Goal: Task Accomplishment & Management: Complete application form

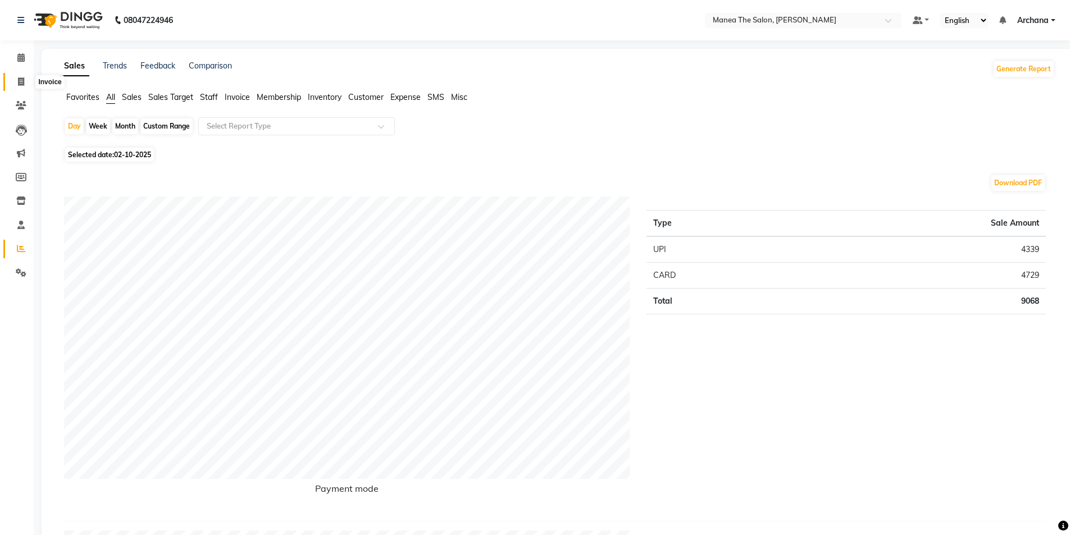
click at [21, 76] on span at bounding box center [21, 82] width 20 height 13
select select "6846"
select select "service"
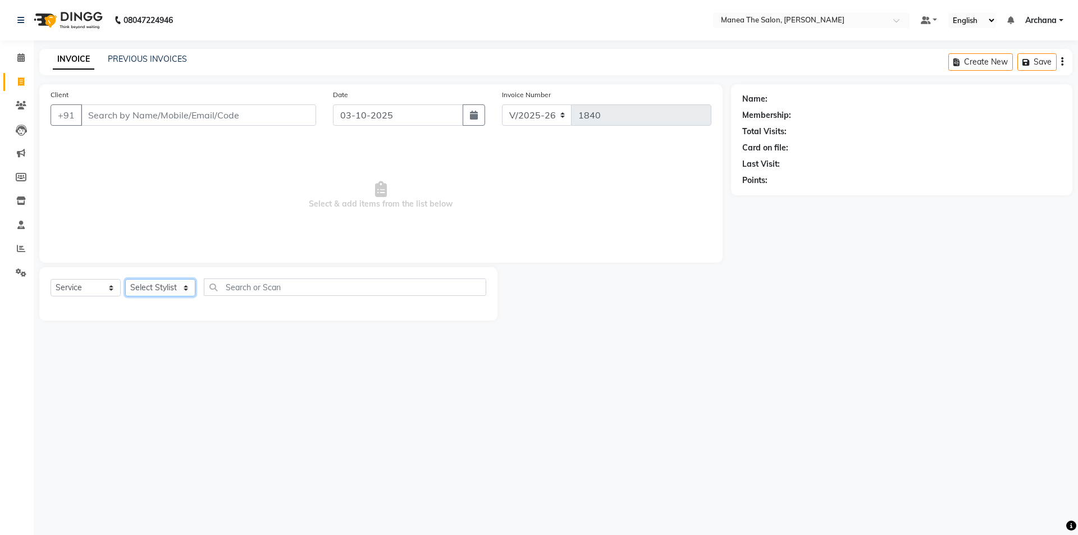
click at [173, 287] on select "Select Stylist [PERSON_NAME] My Mane'a. [PERSON_NAME] [PERSON_NAME] [PERSON_NAM…" at bounding box center [160, 287] width 70 height 17
select select "74503"
click at [125, 279] on select "Select Stylist [PERSON_NAME] My Mane'a. [PERSON_NAME] [PERSON_NAME] [PERSON_NAM…" at bounding box center [160, 287] width 70 height 17
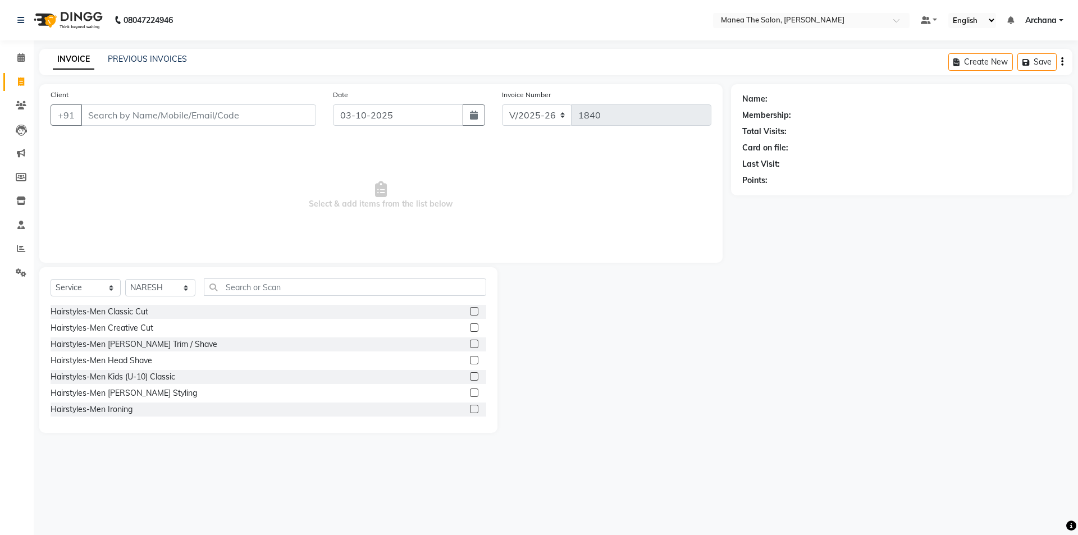
click at [470, 311] on label at bounding box center [474, 311] width 8 height 8
click at [470, 311] on input "checkbox" at bounding box center [473, 311] width 7 height 7
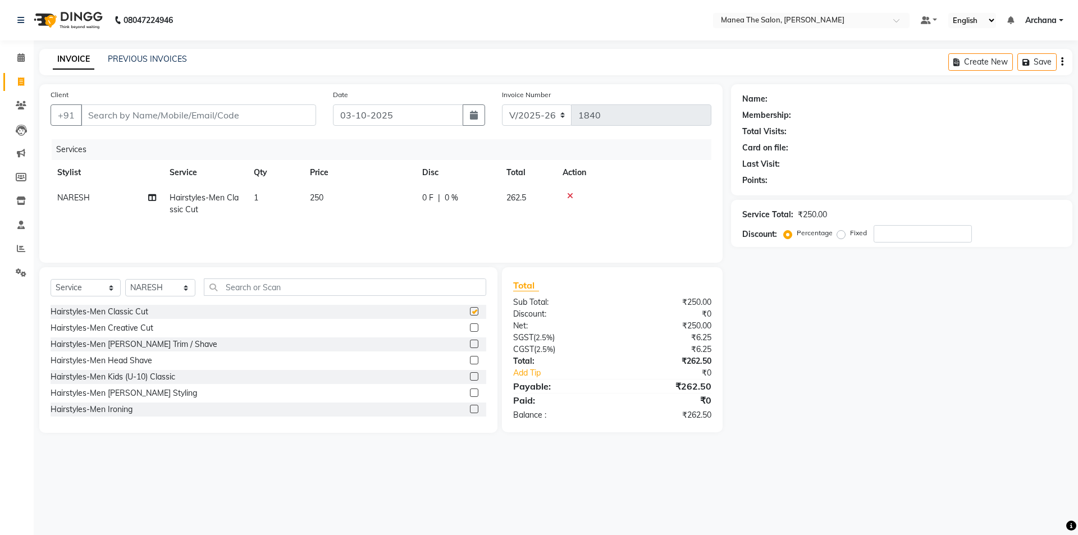
checkbox input "false"
click at [470, 341] on label at bounding box center [474, 344] width 8 height 8
click at [470, 341] on input "checkbox" at bounding box center [473, 344] width 7 height 7
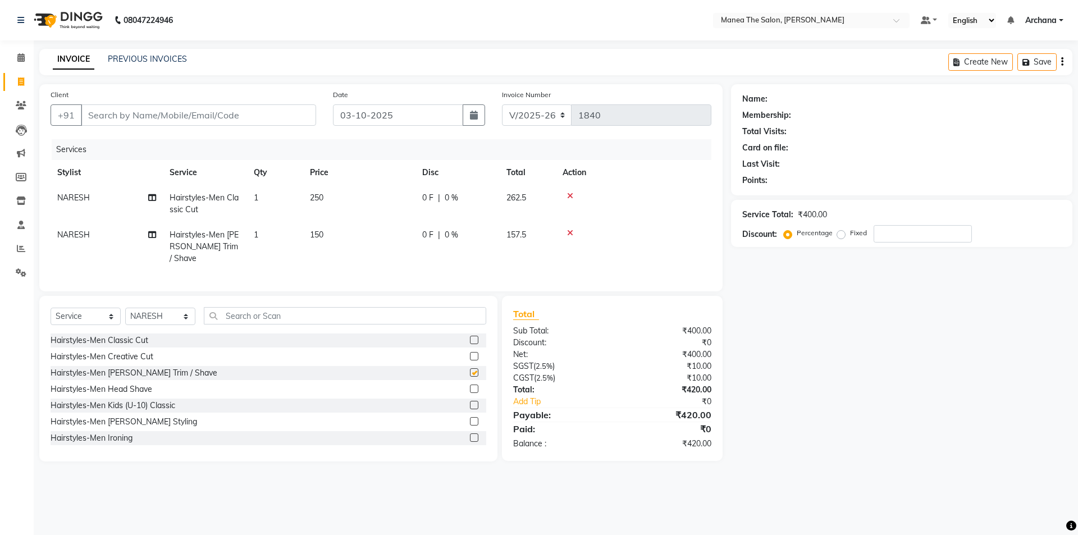
checkbox input "false"
click at [278, 120] on input "Client" at bounding box center [198, 114] width 235 height 21
type input "8"
type input "0"
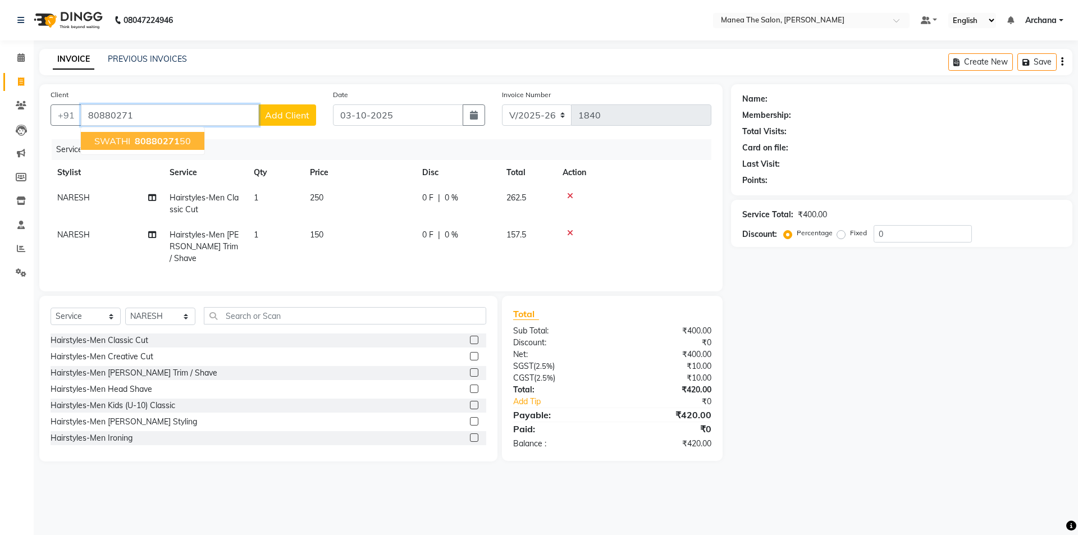
click at [181, 140] on ngb-highlight "80880271 50" at bounding box center [162, 140] width 58 height 11
type input "8088027150"
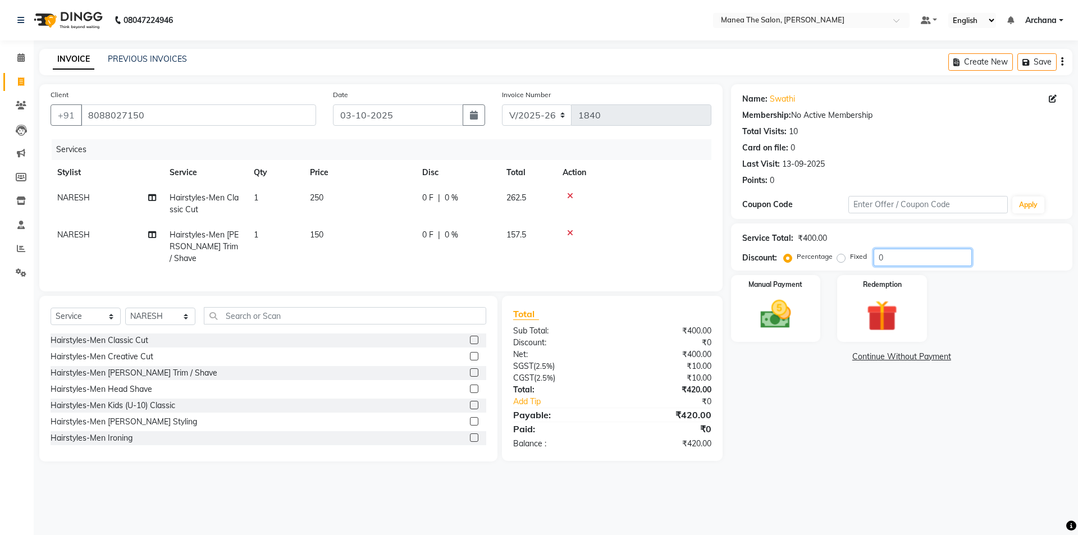
click at [902, 262] on input "0" at bounding box center [923, 257] width 98 height 17
type input "10"
click at [802, 295] on div "Manual Payment" at bounding box center [775, 308] width 93 height 69
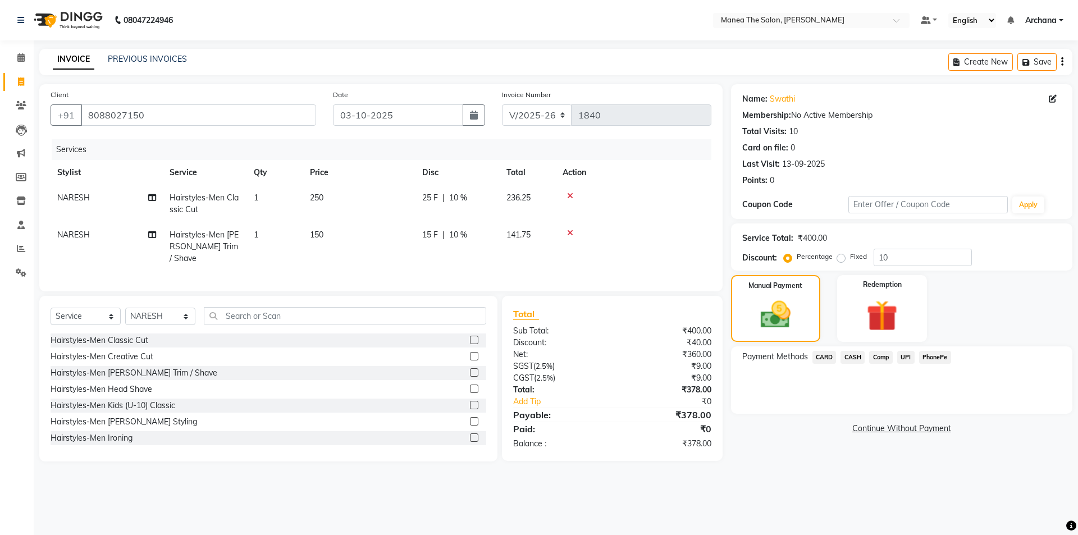
click at [904, 357] on span "UPI" at bounding box center [905, 357] width 17 height 13
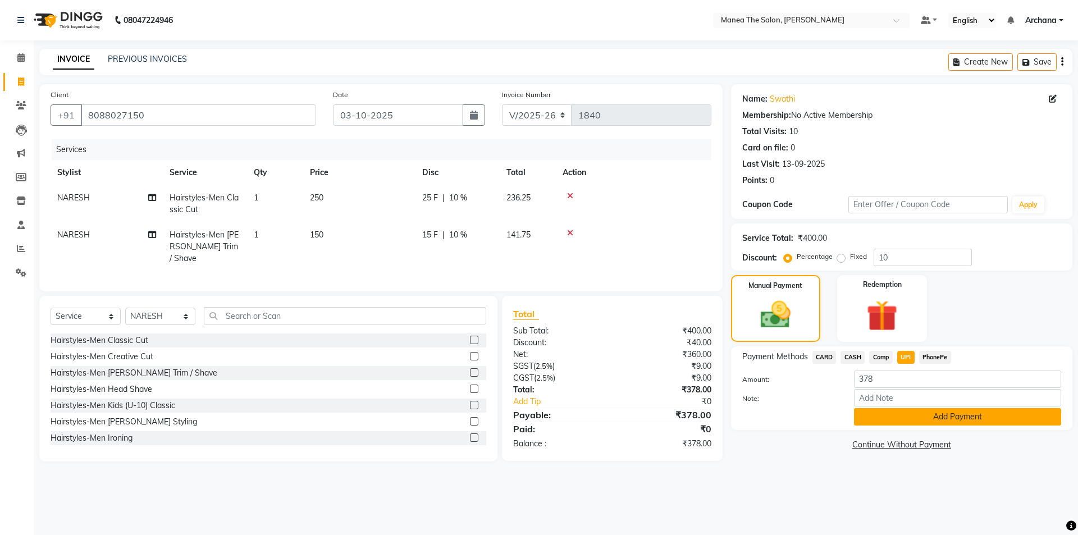
click at [919, 415] on button "Add Payment" at bounding box center [957, 416] width 207 height 17
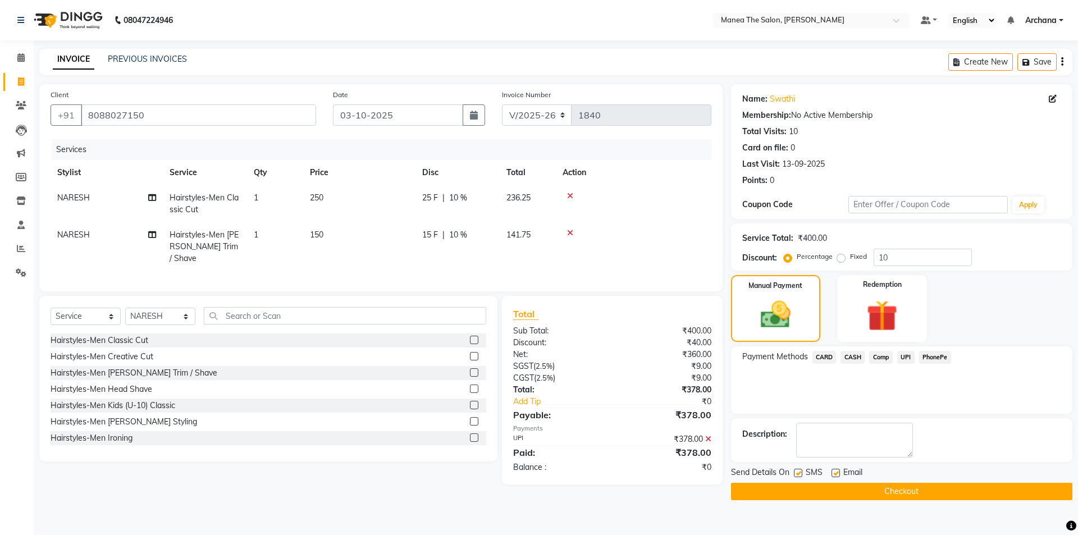
click at [921, 494] on button "Checkout" at bounding box center [901, 491] width 341 height 17
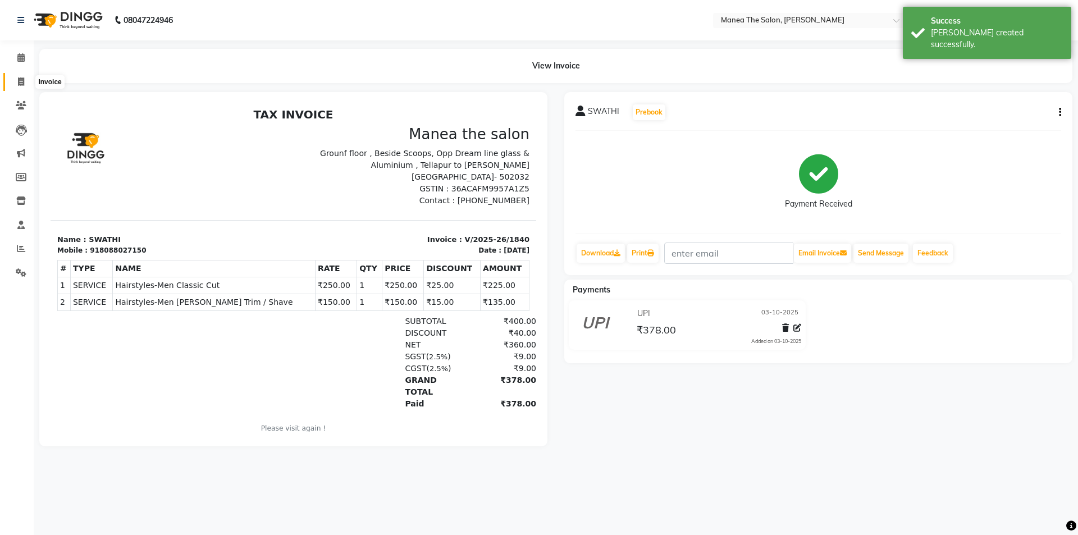
click at [16, 79] on span at bounding box center [21, 82] width 20 height 13
select select "service"
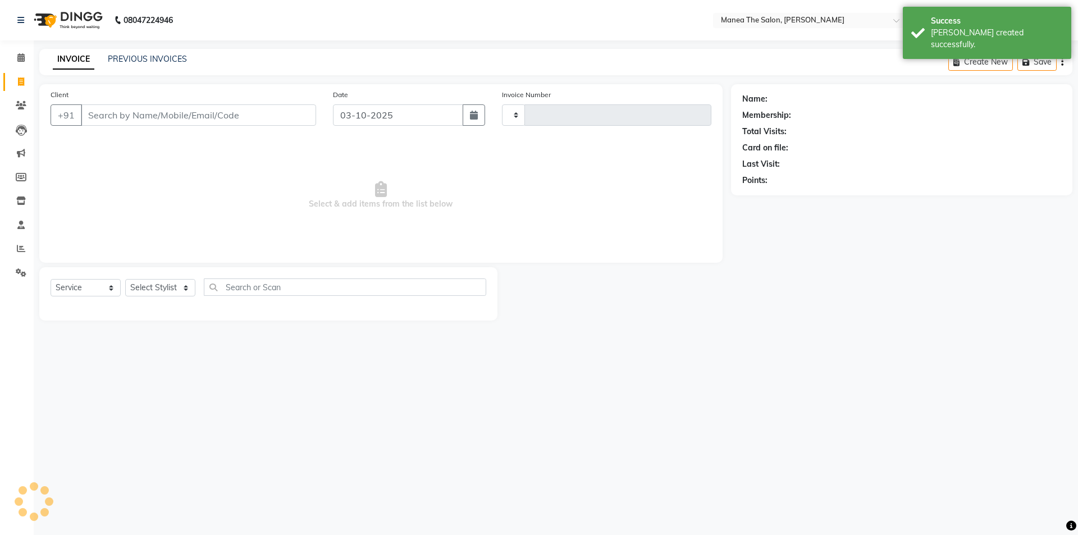
type input "1841"
select select "6846"
click at [130, 57] on link "PREVIOUS INVOICES" at bounding box center [147, 59] width 79 height 10
